Goal: Check status: Check status

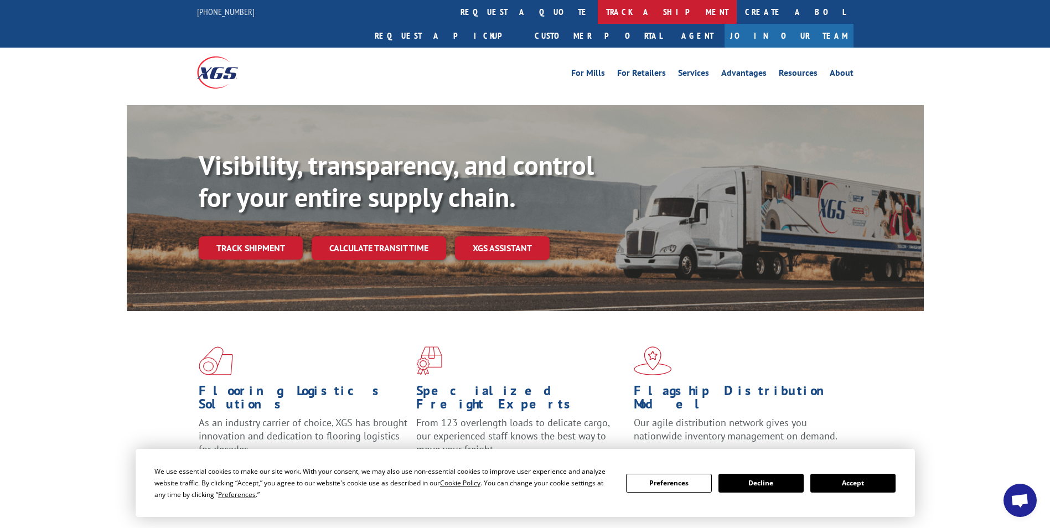
click at [598, 5] on link "track a shipment" at bounding box center [667, 12] width 139 height 24
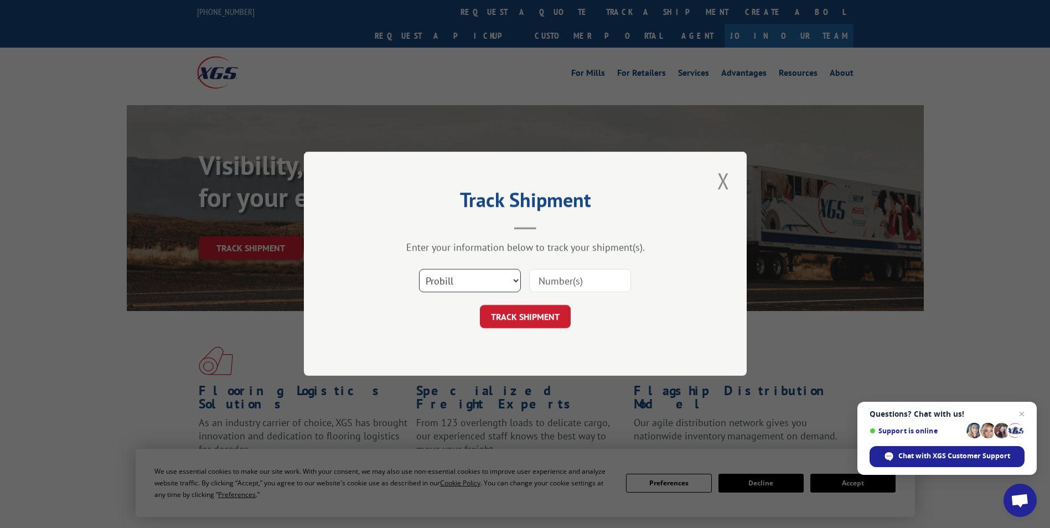
click at [498, 283] on select "Select category... Probill BOL PO" at bounding box center [470, 281] width 102 height 23
select select "bol"
click at [419, 270] on select "Select category... Probill BOL PO" at bounding box center [470, 281] width 102 height 23
click at [556, 281] on input at bounding box center [580, 281] width 102 height 23
paste input "4818981"
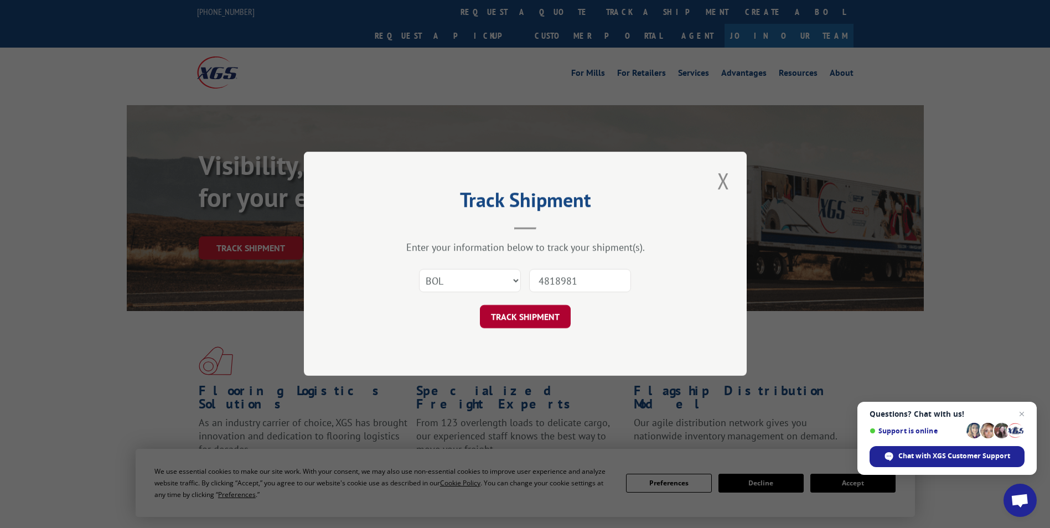
type input "4818981"
click at [538, 322] on button "TRACK SHIPMENT" at bounding box center [525, 317] width 91 height 23
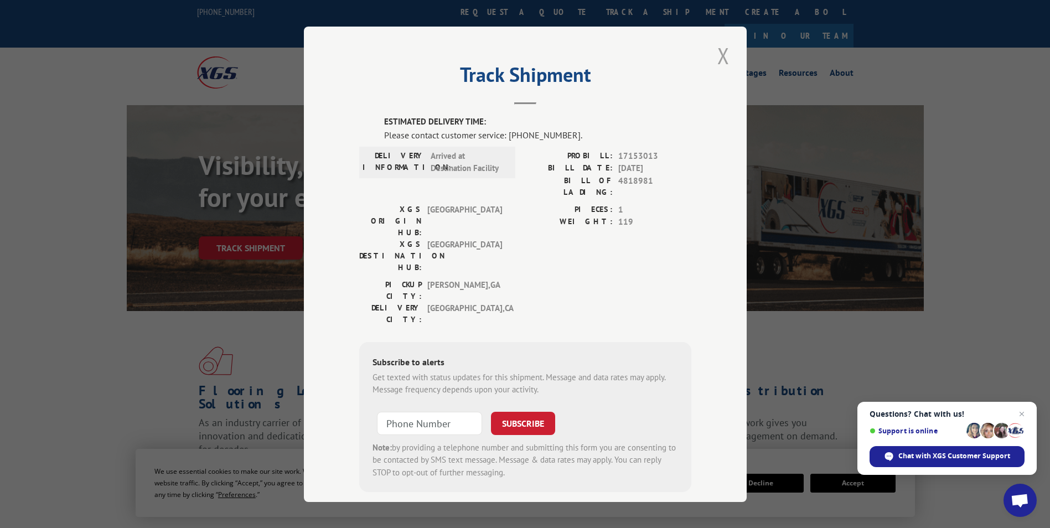
click at [718, 56] on button "Close modal" at bounding box center [723, 55] width 19 height 30
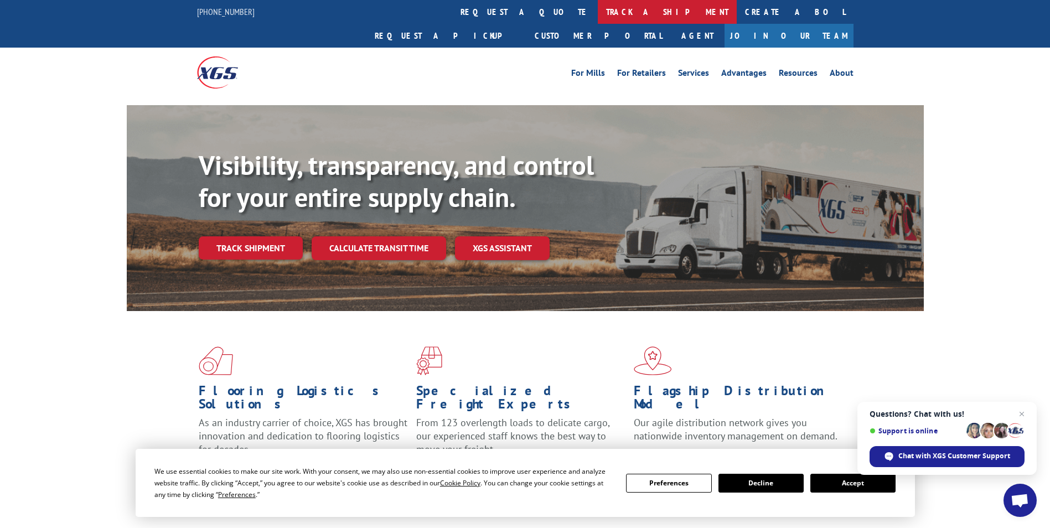
click at [598, 9] on link "track a shipment" at bounding box center [667, 12] width 139 height 24
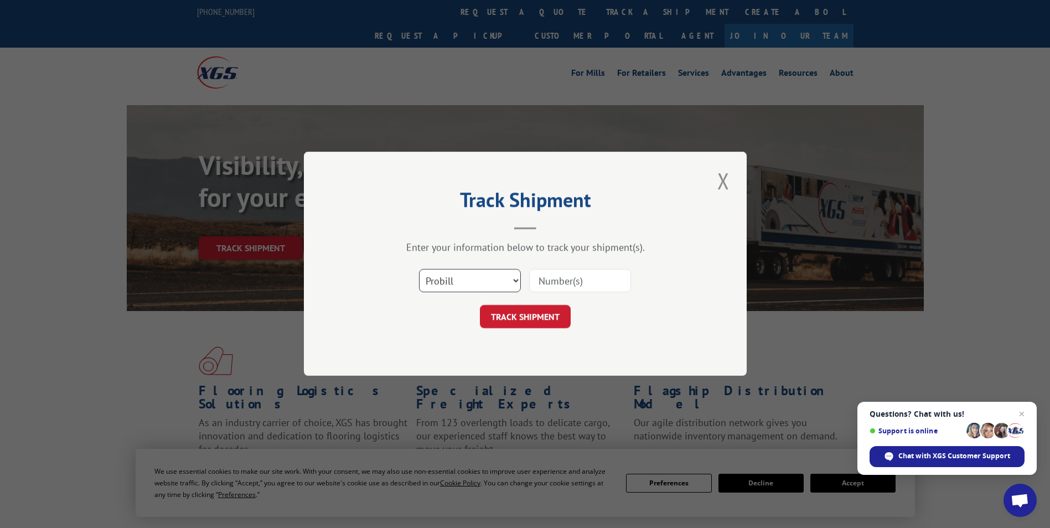
click at [449, 280] on select "Select category... Probill BOL PO" at bounding box center [470, 281] width 102 height 23
select select "bol"
click at [419, 270] on select "Select category... Probill BOL PO" at bounding box center [470, 281] width 102 height 23
click at [542, 283] on input at bounding box center [580, 281] width 102 height 23
paste input "5946103"
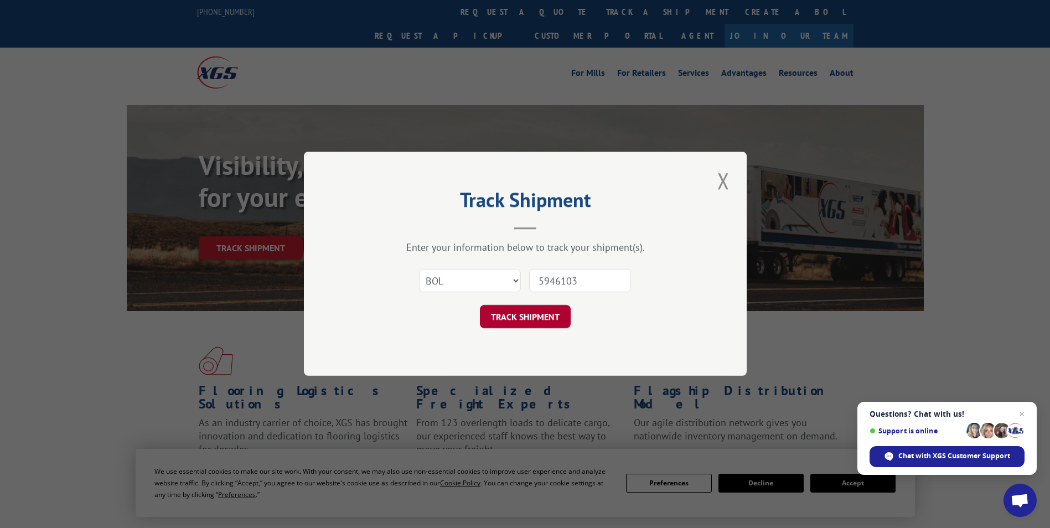
type input "5946103"
click at [525, 314] on button "TRACK SHIPMENT" at bounding box center [525, 317] width 91 height 23
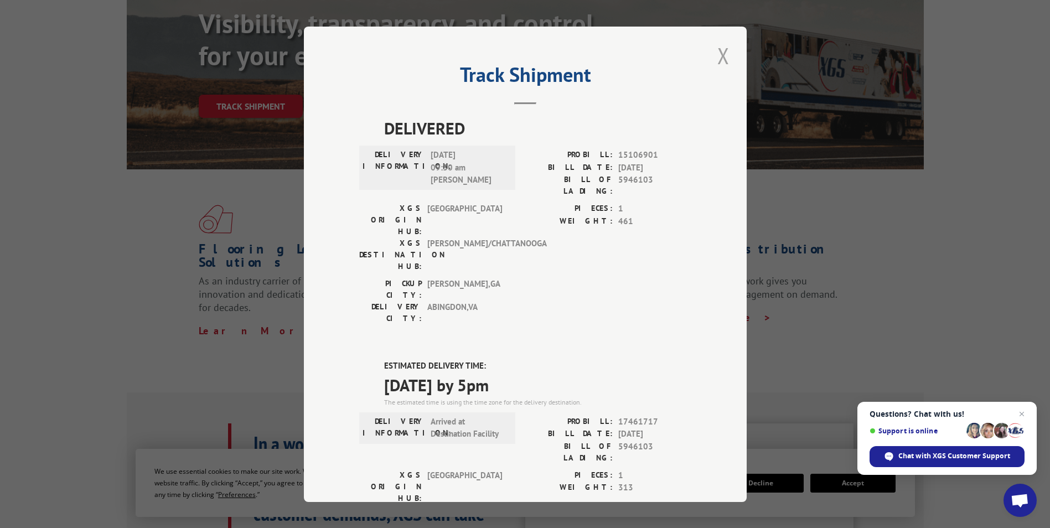
scroll to position [55, 0]
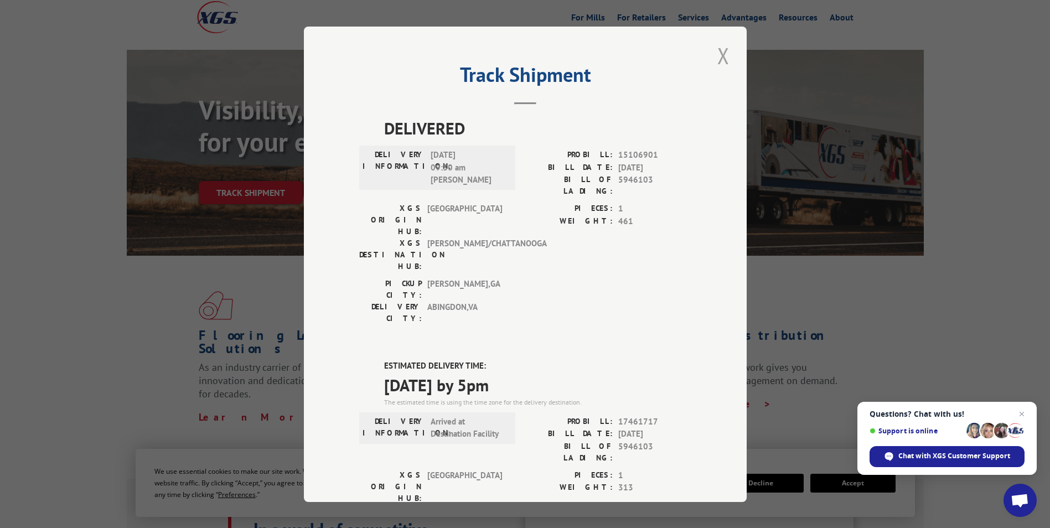
click at [723, 59] on button "Close modal" at bounding box center [723, 55] width 19 height 30
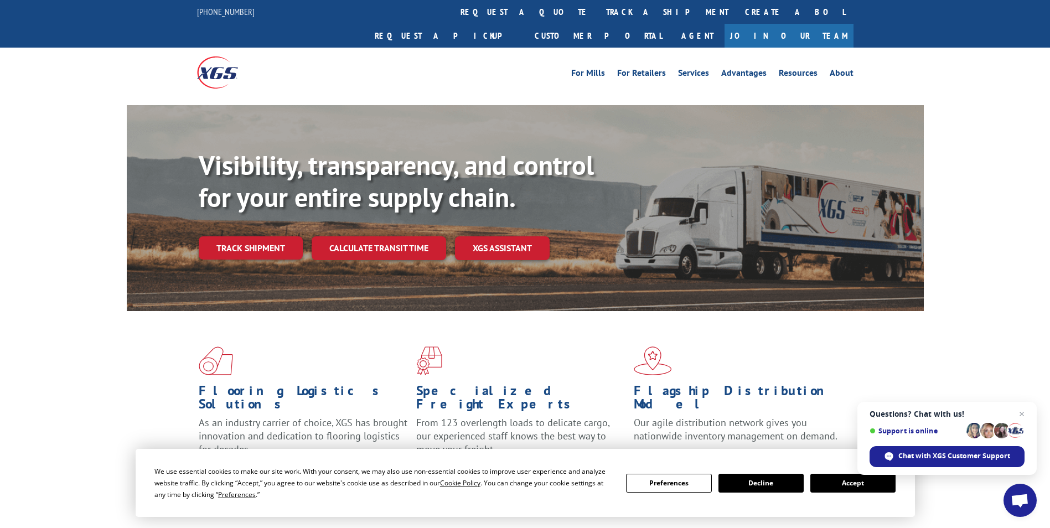
click at [598, 9] on link "track a shipment" at bounding box center [667, 12] width 139 height 24
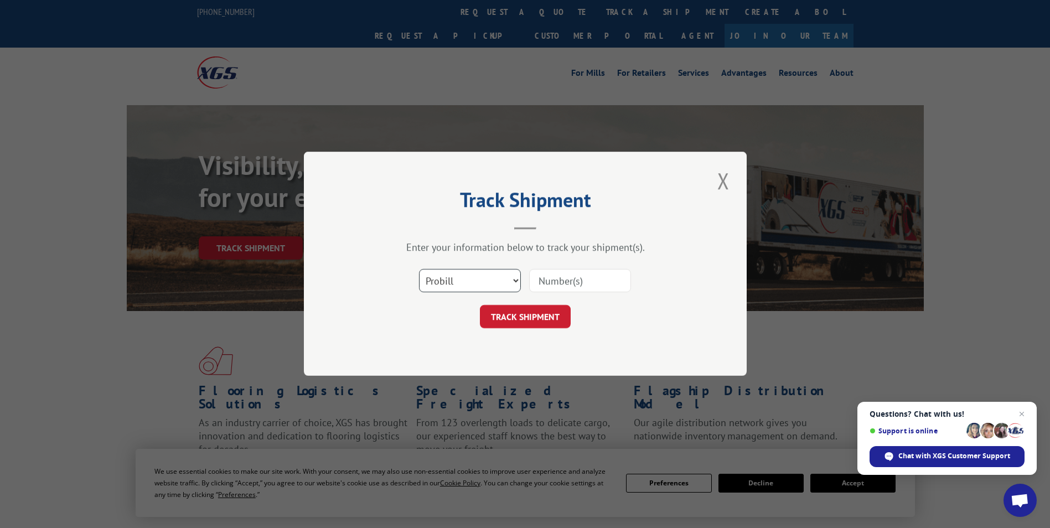
click at [464, 277] on select "Select category... Probill BOL PO" at bounding box center [470, 281] width 102 height 23
click at [419, 270] on select "Select category... Probill BOL PO" at bounding box center [470, 281] width 102 height 23
click at [545, 286] on input at bounding box center [580, 281] width 102 height 23
drag, startPoint x: 548, startPoint y: 283, endPoint x: 471, endPoint y: 278, distance: 77.1
click at [471, 278] on select "Select category... Probill BOL PO" at bounding box center [470, 281] width 102 height 23
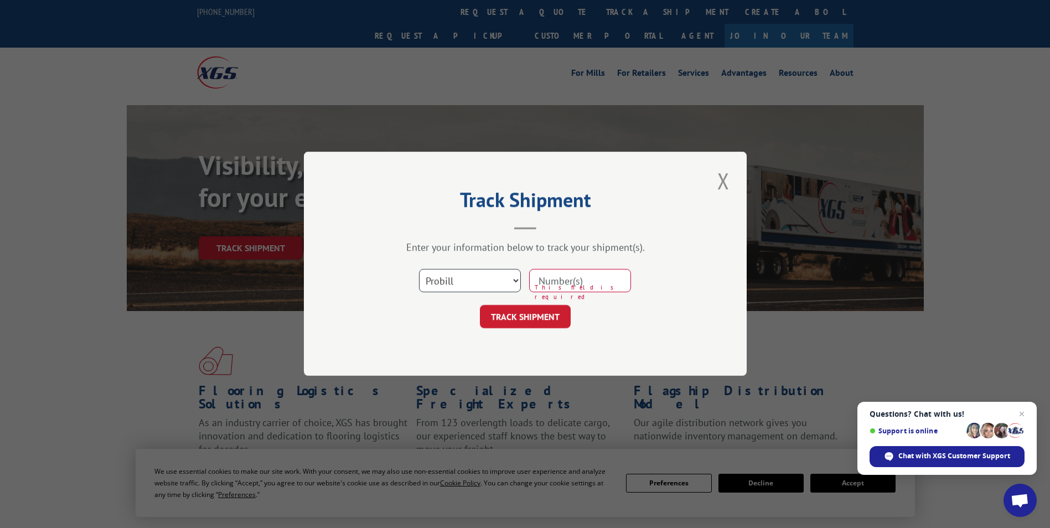
select select "bol"
click at [419, 270] on select "Select category... Probill BOL PO" at bounding box center [470, 281] width 102 height 23
click at [550, 279] on input at bounding box center [580, 281] width 102 height 23
paste input "4879646"
type input "4879646"
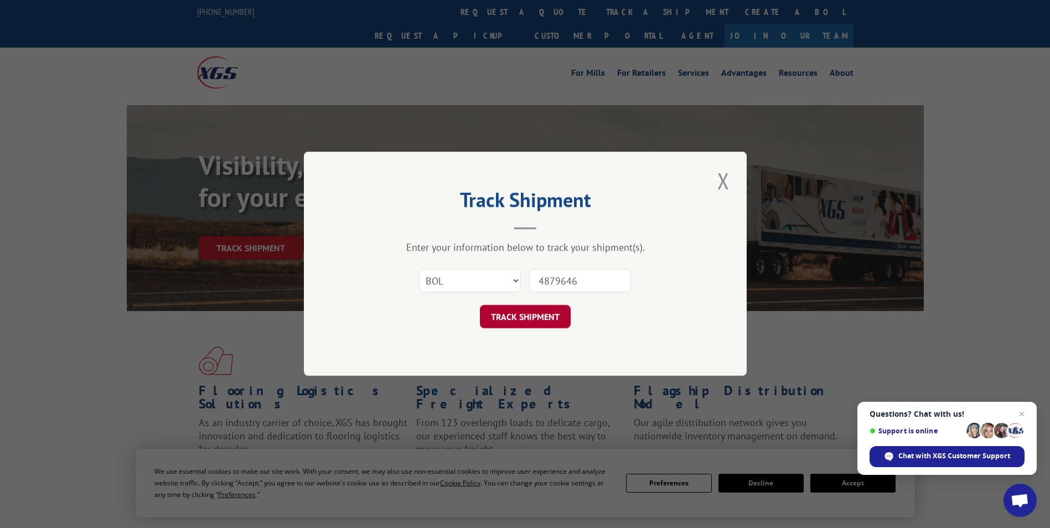
click at [534, 317] on button "TRACK SHIPMENT" at bounding box center [525, 317] width 91 height 23
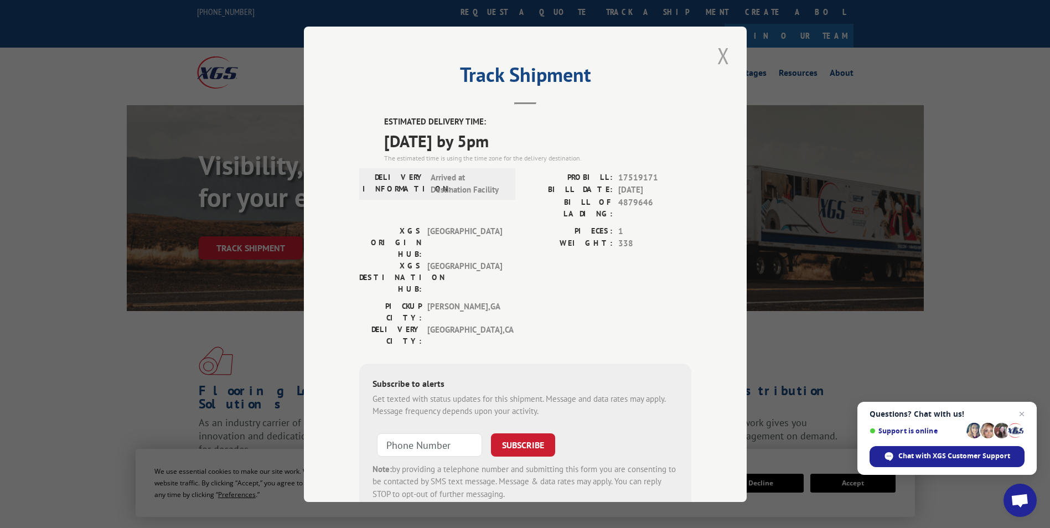
click at [717, 55] on button "Close modal" at bounding box center [723, 55] width 19 height 30
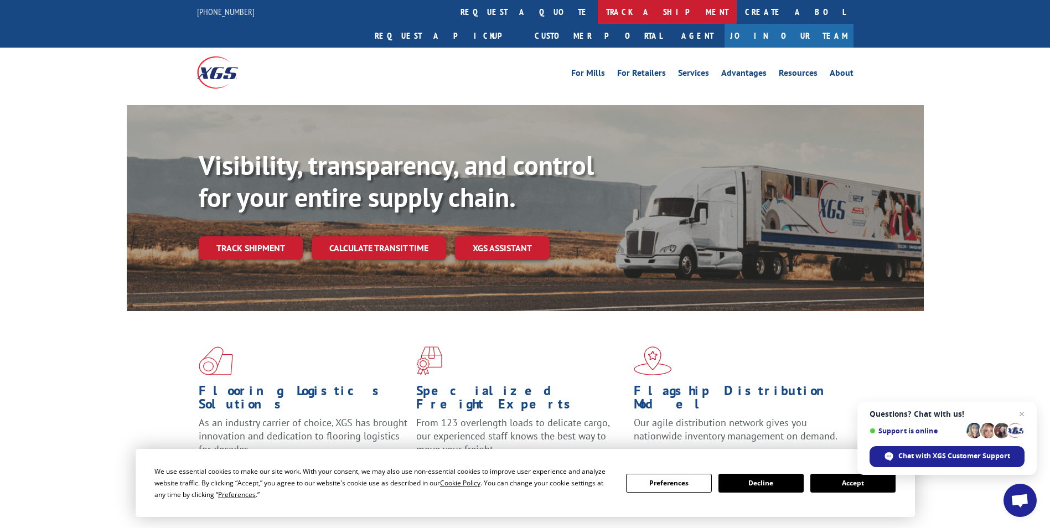
click at [598, 12] on link "track a shipment" at bounding box center [667, 12] width 139 height 24
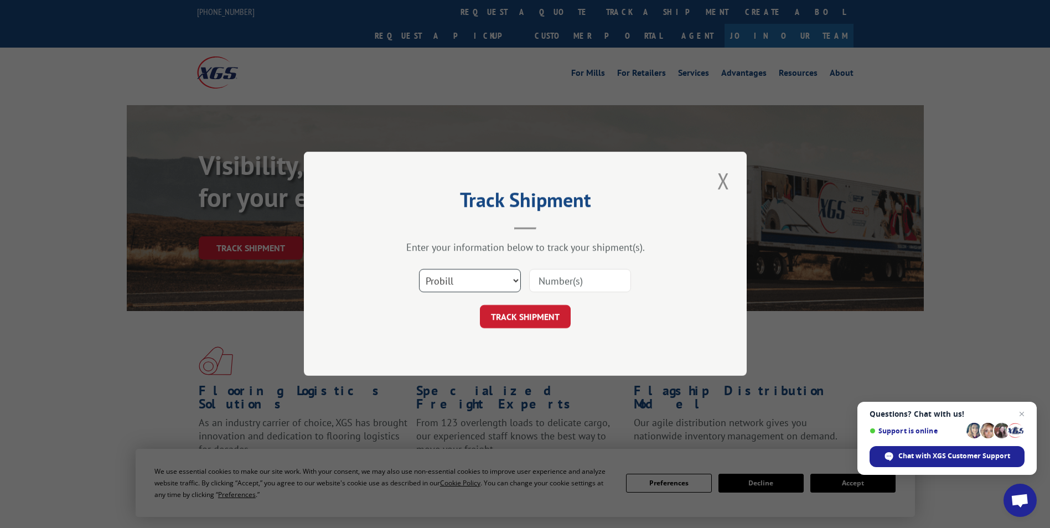
click at [477, 271] on select "Select category... Probill BOL PO" at bounding box center [470, 281] width 102 height 23
select select "bol"
click at [419, 270] on select "Select category... Probill BOL PO" at bounding box center [470, 281] width 102 height 23
click at [556, 287] on input at bounding box center [580, 281] width 102 height 23
paste input "5942983"
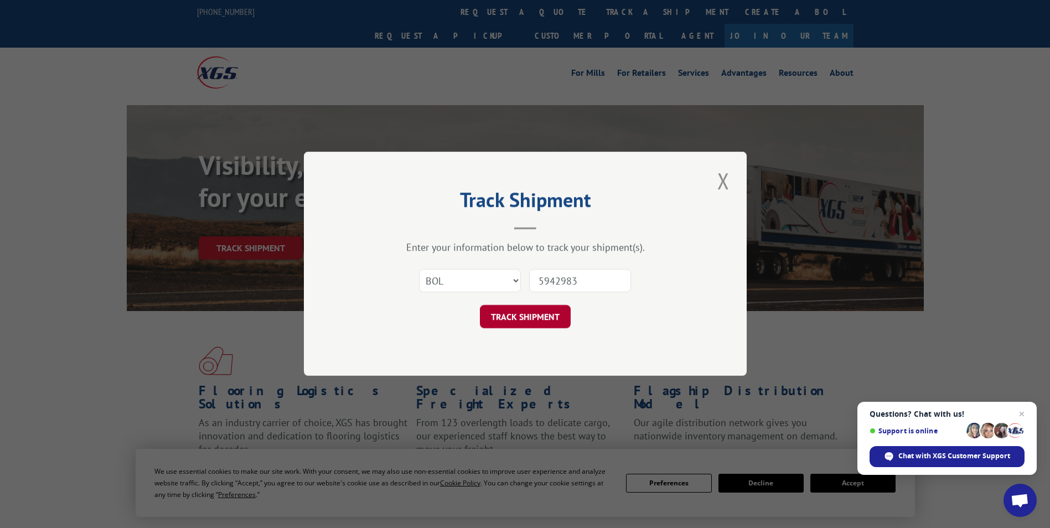
type input "5942983"
click at [526, 313] on button "TRACK SHIPMENT" at bounding box center [525, 317] width 91 height 23
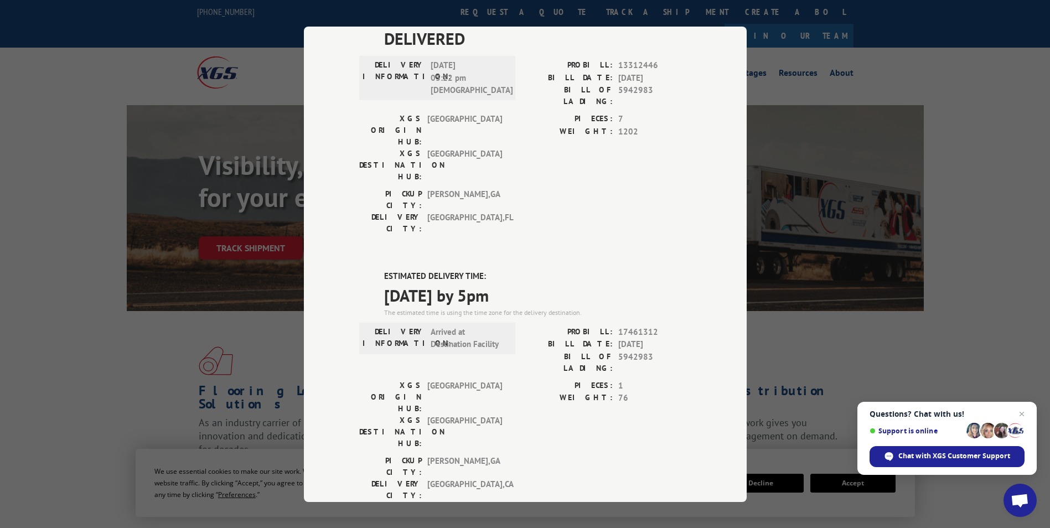
scroll to position [204, 0]
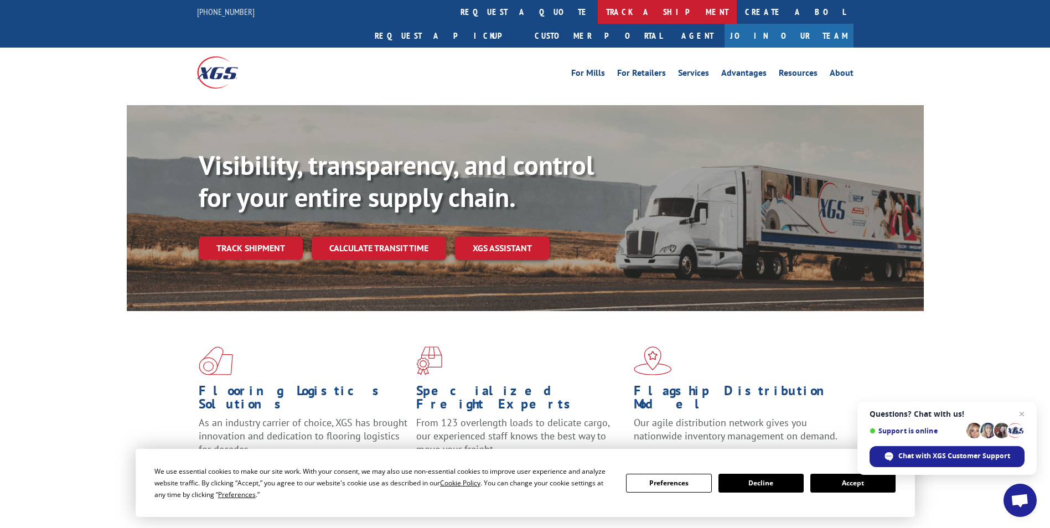
click at [598, 5] on link "track a shipment" at bounding box center [667, 12] width 139 height 24
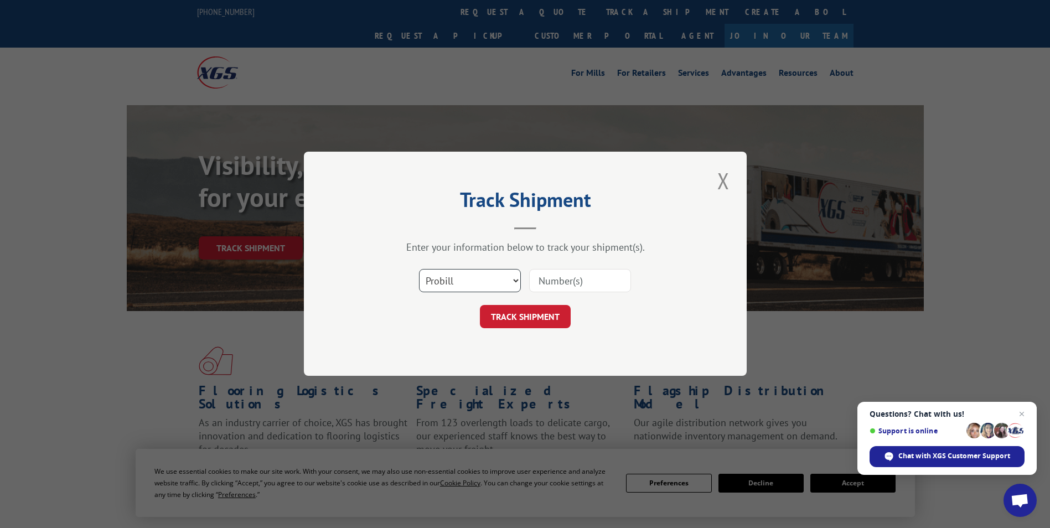
click at [476, 279] on select "Select category... Probill BOL PO" at bounding box center [470, 281] width 102 height 23
select select "bol"
click at [419, 270] on select "Select category... Probill BOL PO" at bounding box center [470, 281] width 102 height 23
click at [544, 284] on input at bounding box center [580, 281] width 102 height 23
paste input "4812233"
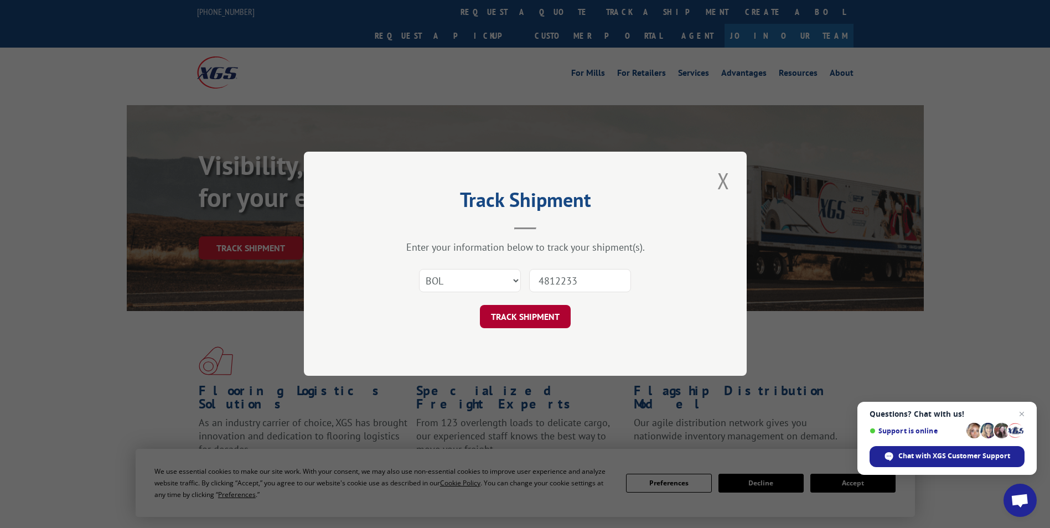
type input "4812233"
click at [525, 315] on button "TRACK SHIPMENT" at bounding box center [525, 317] width 91 height 23
